Goal: Task Accomplishment & Management: Manage account settings

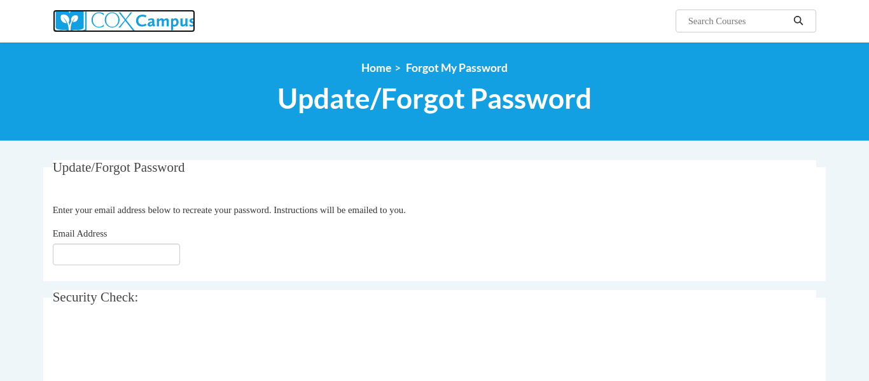
click at [105, 17] on img at bounding box center [124, 21] width 142 height 23
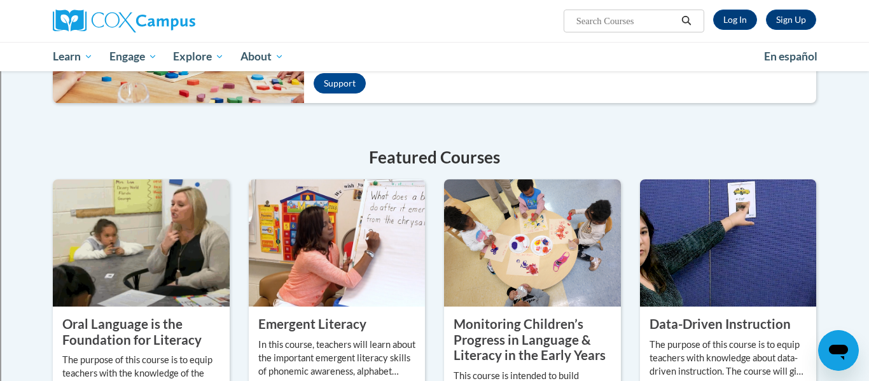
scroll to position [754, 0]
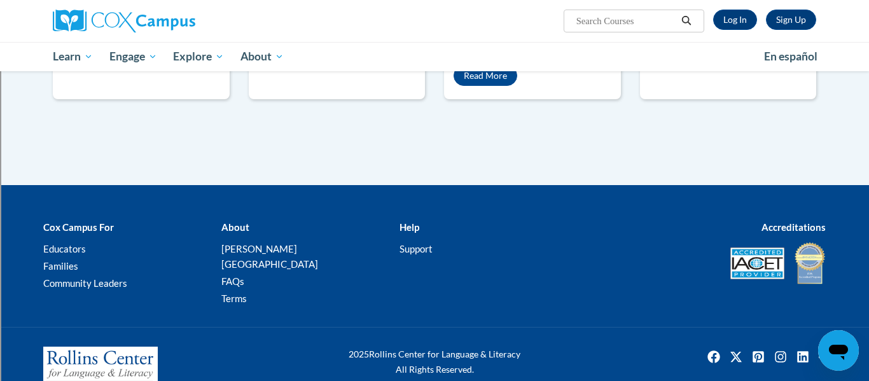
click at [425, 242] on li "Support" at bounding box center [478, 248] width 159 height 15
click at [425, 243] on link "Support" at bounding box center [415, 248] width 33 height 11
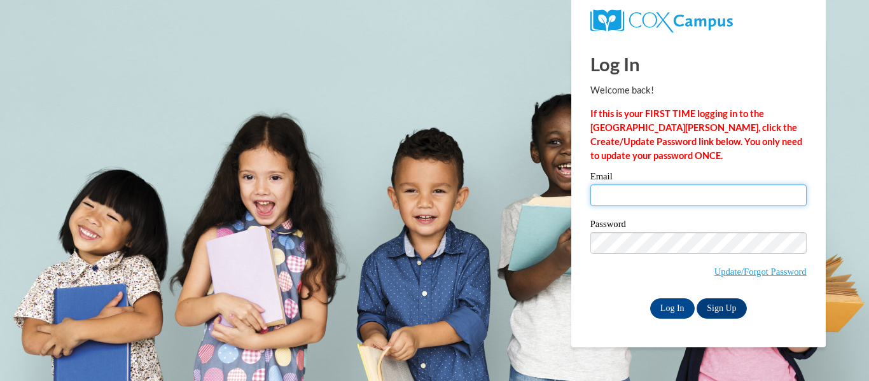
click at [649, 193] on input "Email" at bounding box center [698, 195] width 216 height 22
type input "aaus@marinette.k12.wi.us"
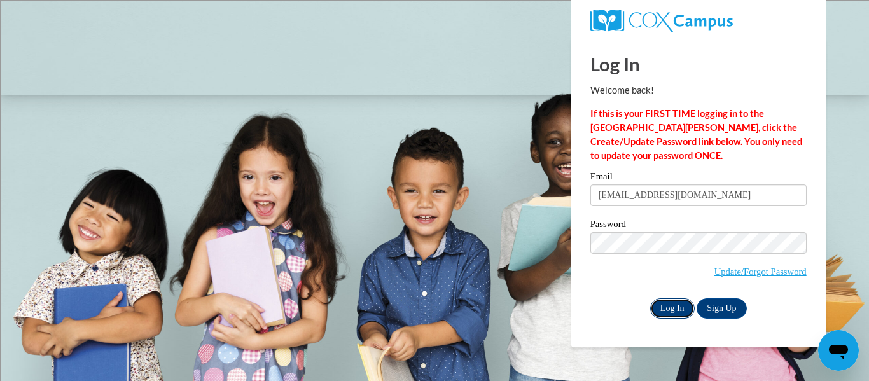
click at [682, 306] on input "Log In" at bounding box center [672, 308] width 45 height 20
